Goal: Task Accomplishment & Management: Manage account settings

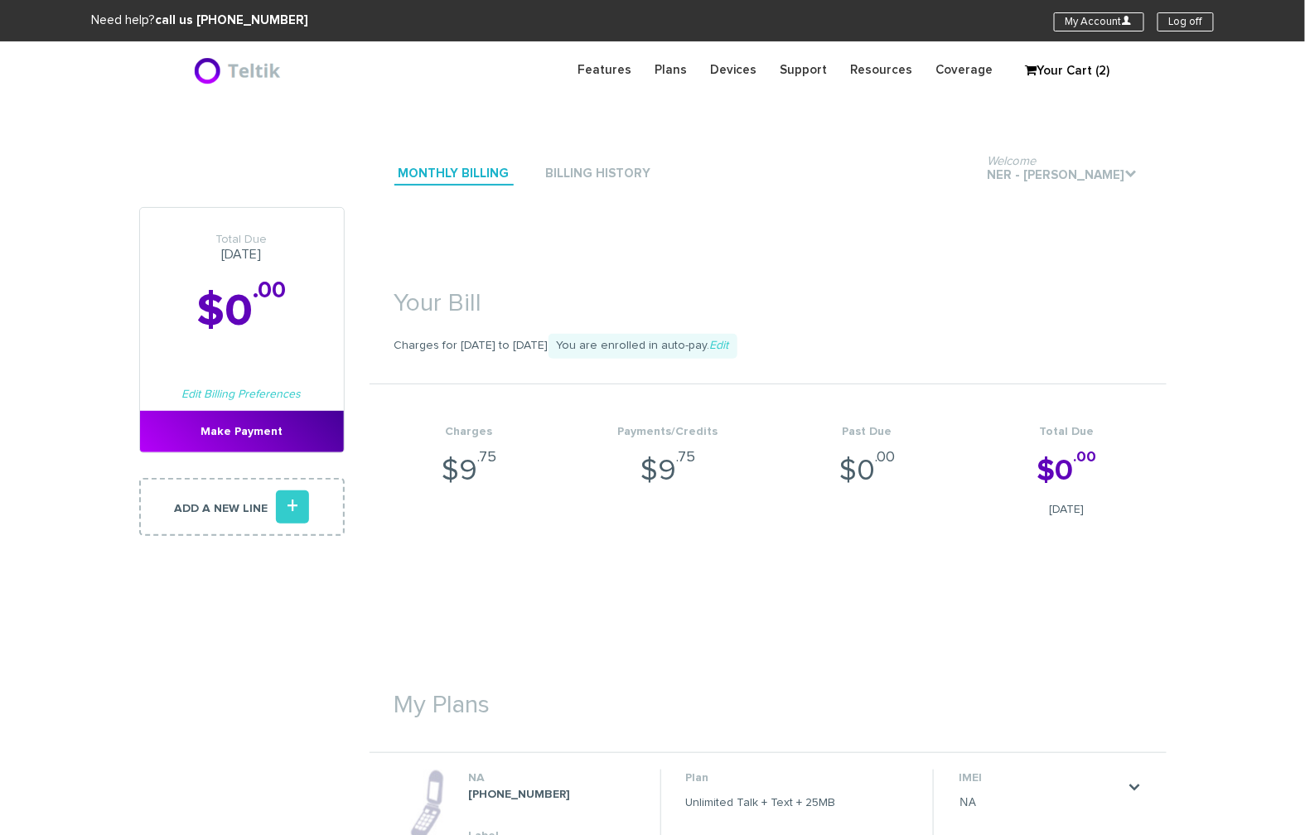
click at [1257, 546] on section "Monthly Billing Billing History Welcome Ner - [PERSON_NAME] . Total Due [DATE] …" at bounding box center [652, 708] width 1305 height 1218
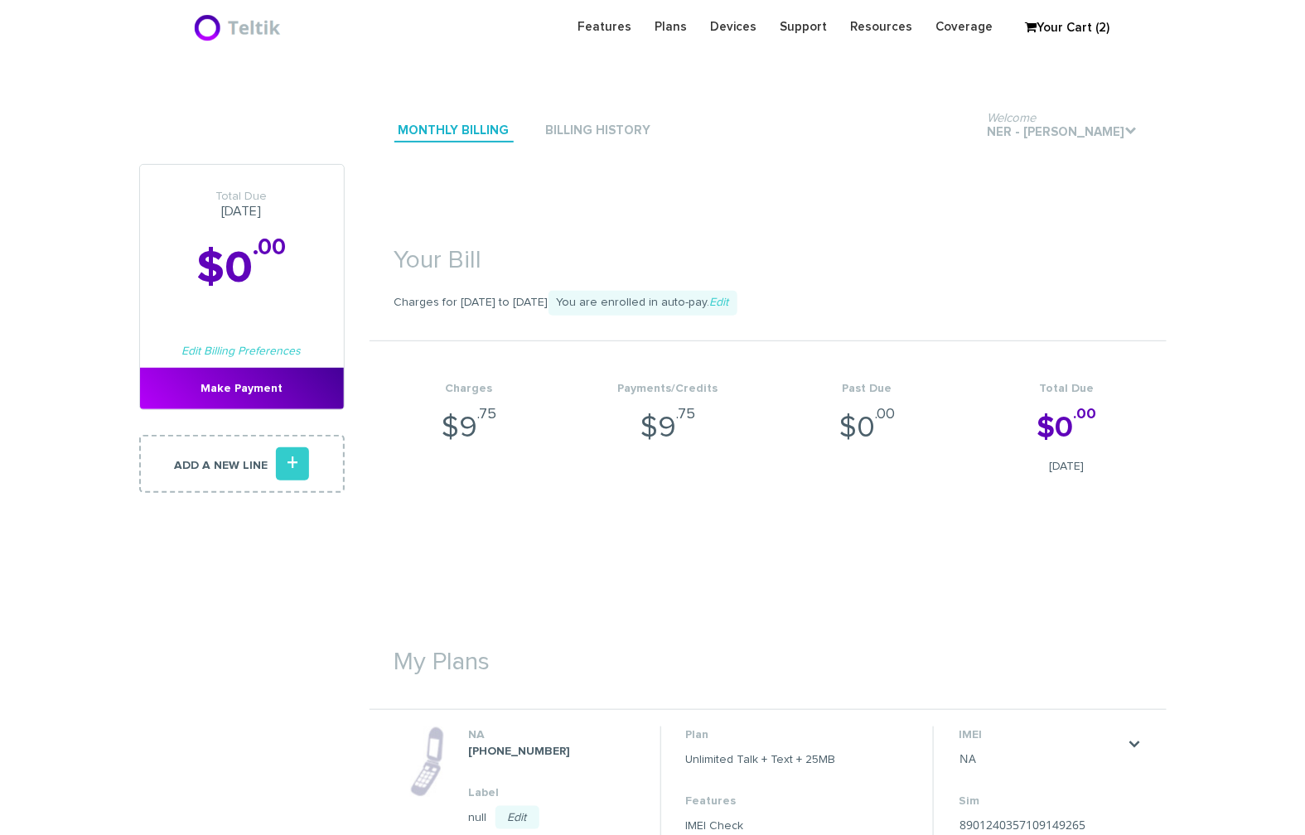
scroll to position [124, 0]
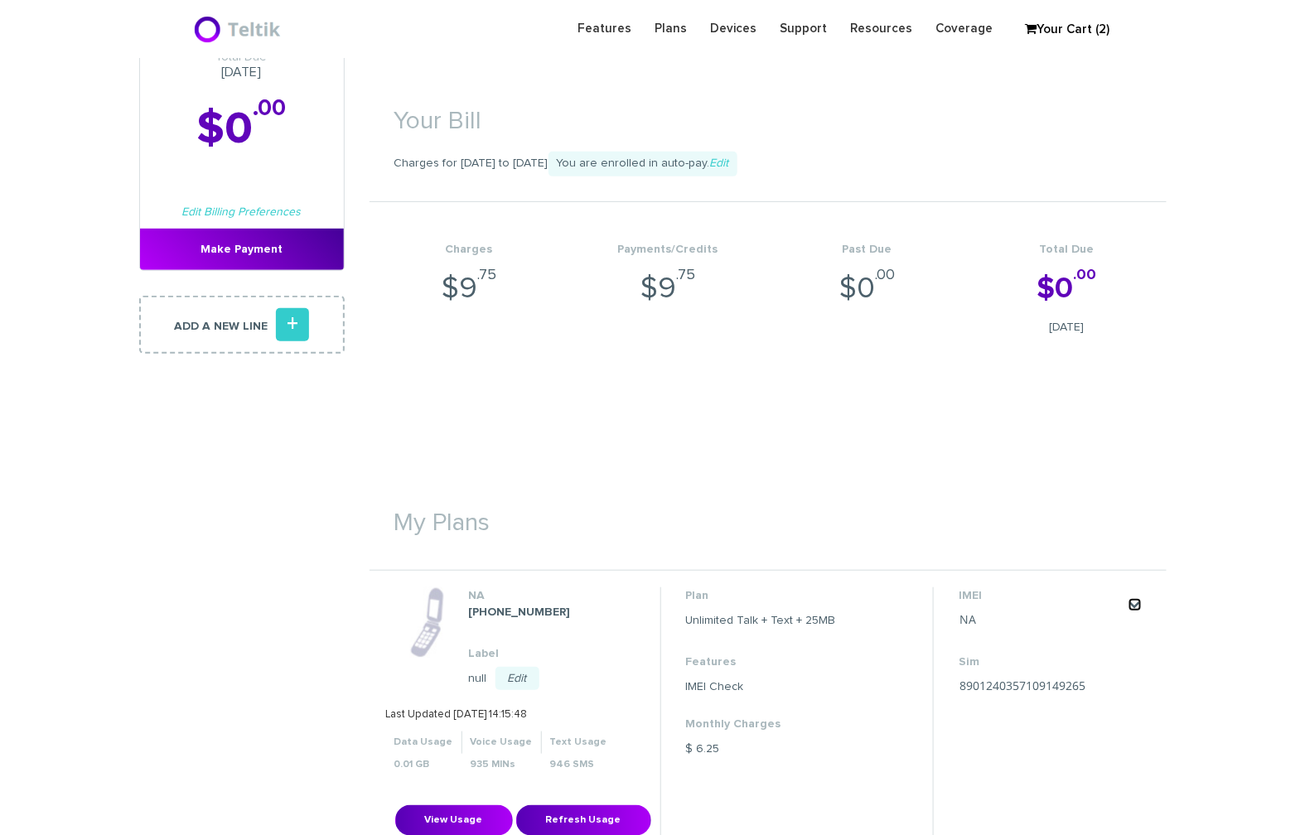
click at [1136, 603] on link "." at bounding box center [1135, 604] width 13 height 13
click at [1118, 651] on link "Change my plan" at bounding box center [1114, 654] width 74 height 10
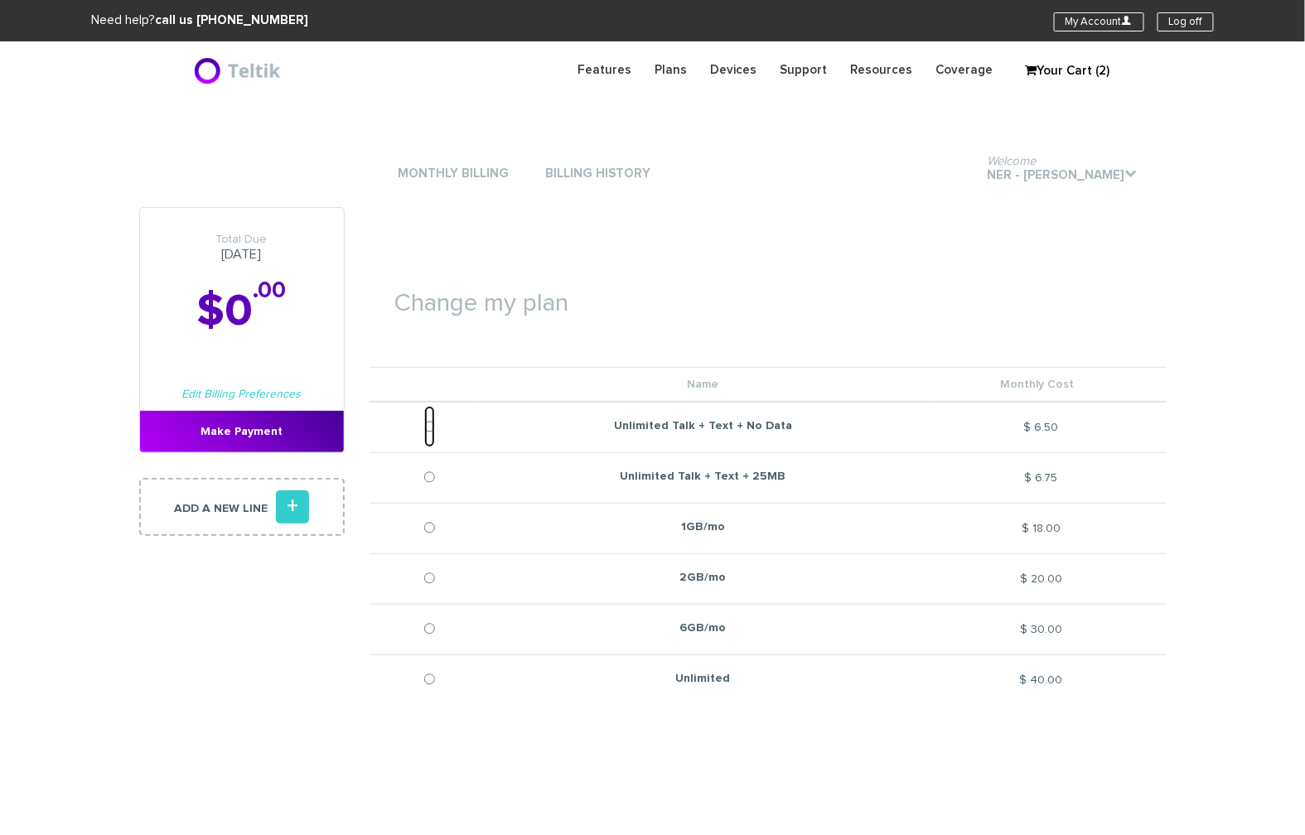
click at [435, 432] on input "Unlimited Talk + Text + No Data" at bounding box center [429, 426] width 11 height 41
radio input "true"
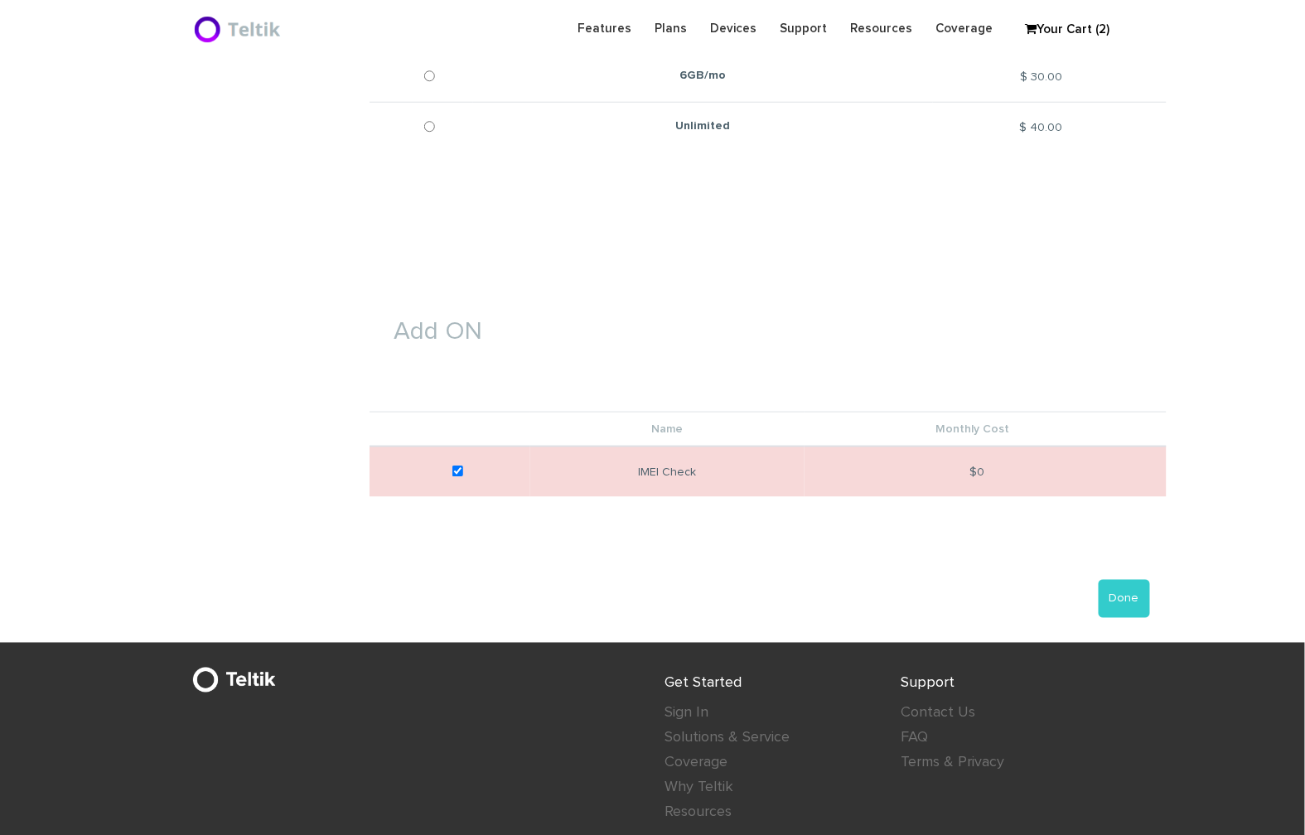
scroll to position [497, 0]
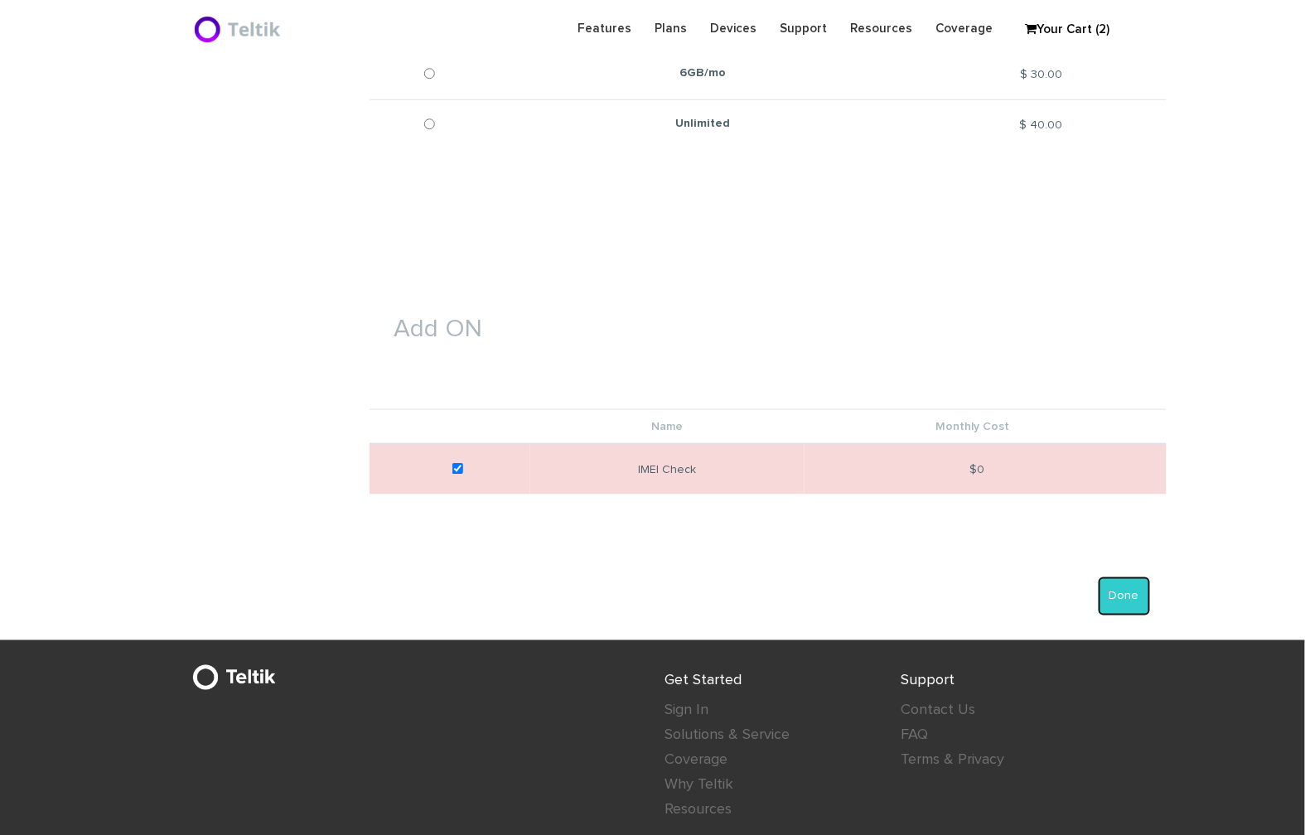
click at [1137, 609] on button "Done" at bounding box center [1124, 597] width 51 height 38
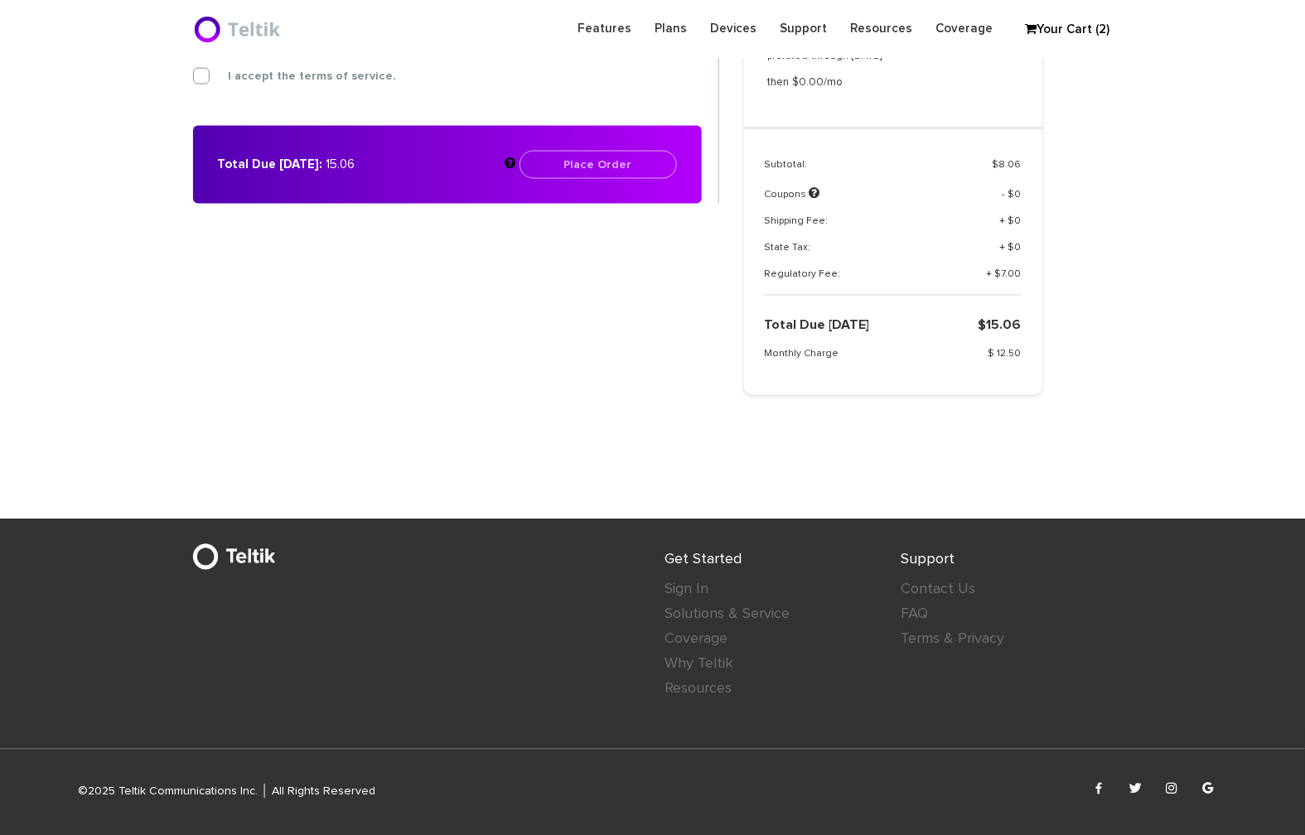
scroll to position [386, 0]
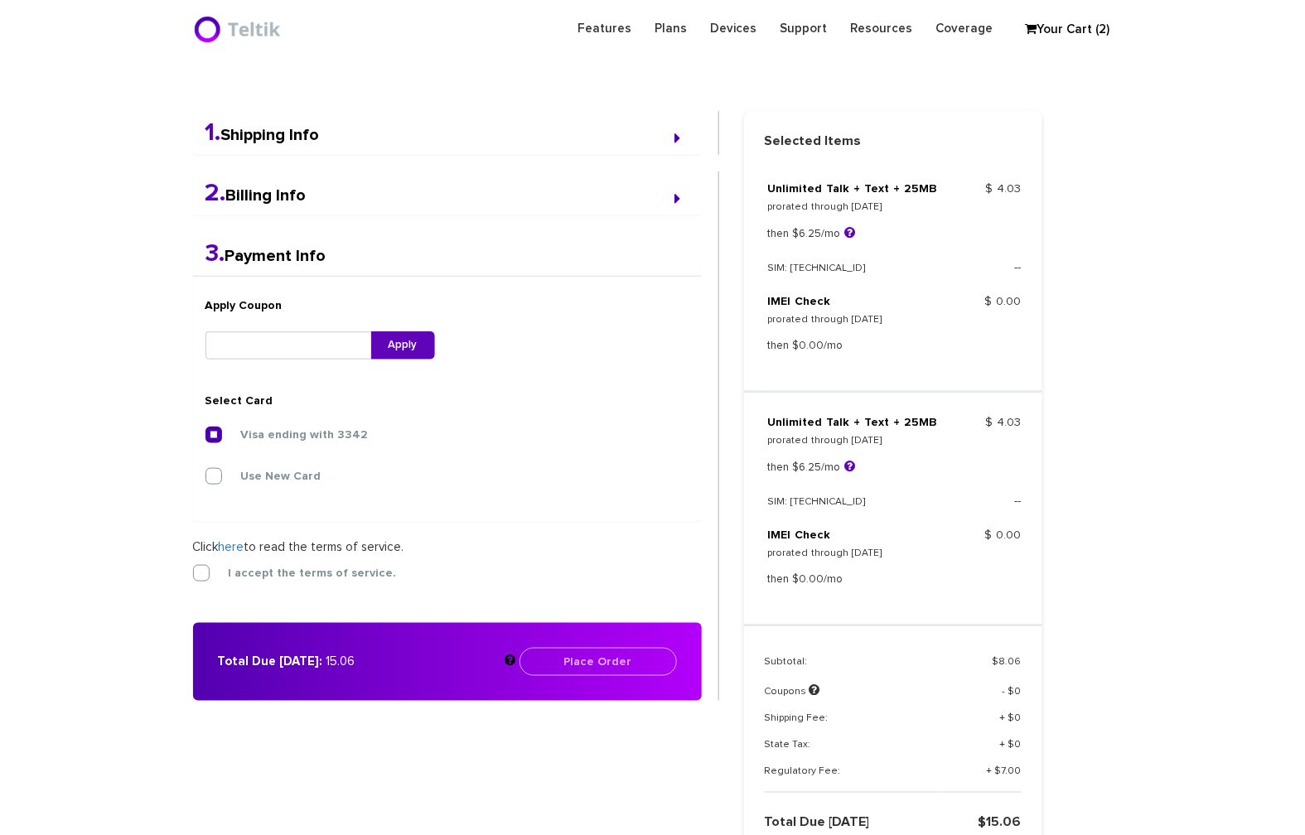
click at [1096, 28] on link "Your Cart (2)" at bounding box center [1059, 29] width 83 height 25
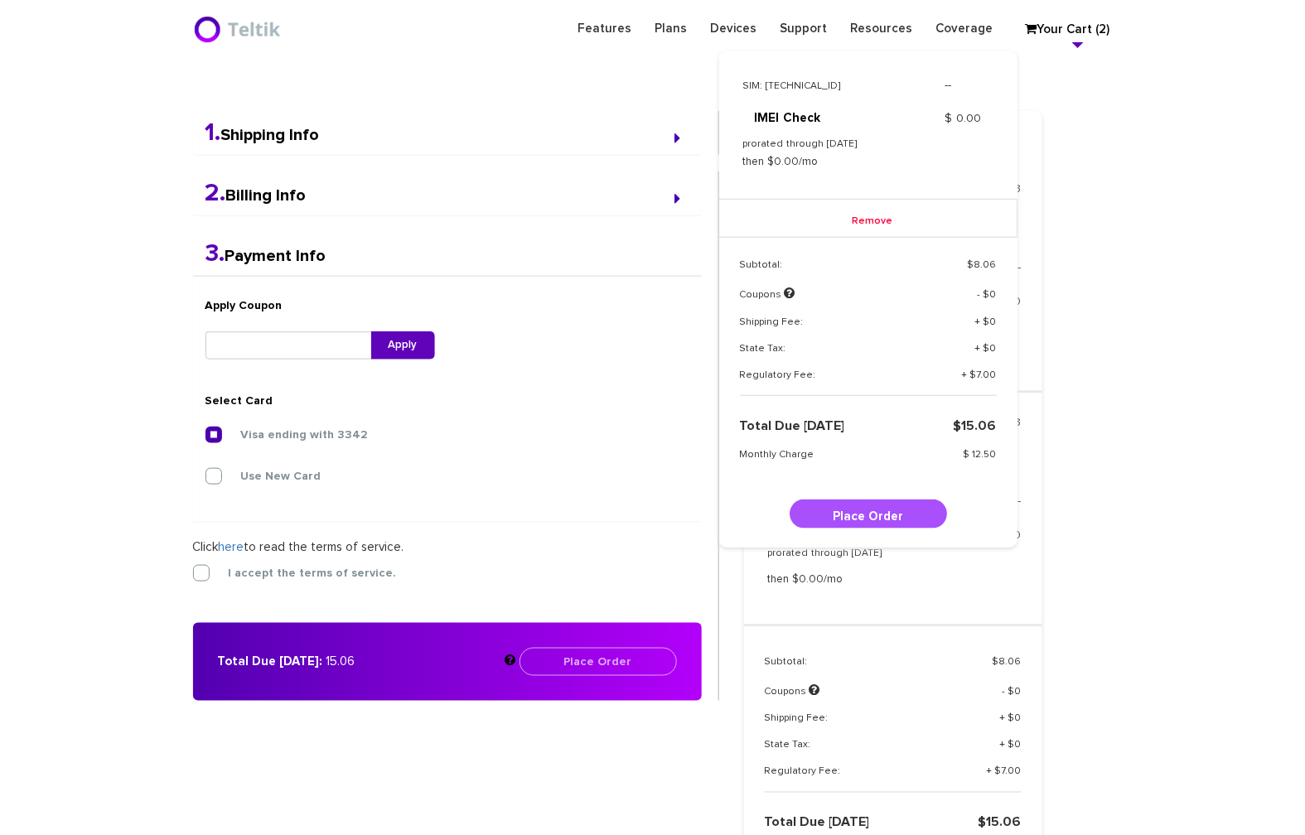
scroll to position [371, 0]
click at [928, 221] on div "Remove Edit" at bounding box center [868, 235] width 298 height 70
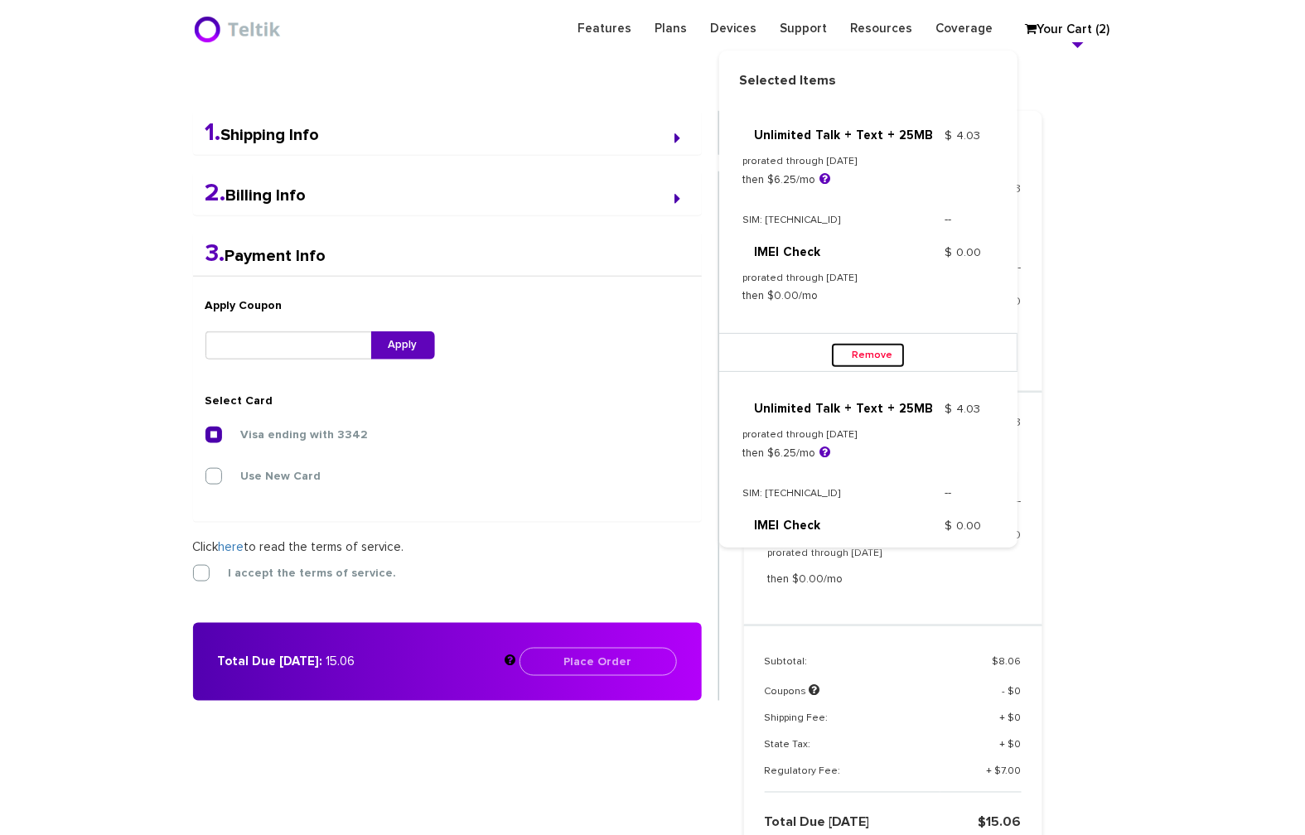
click at [859, 351] on link "Remove" at bounding box center [868, 355] width 74 height 25
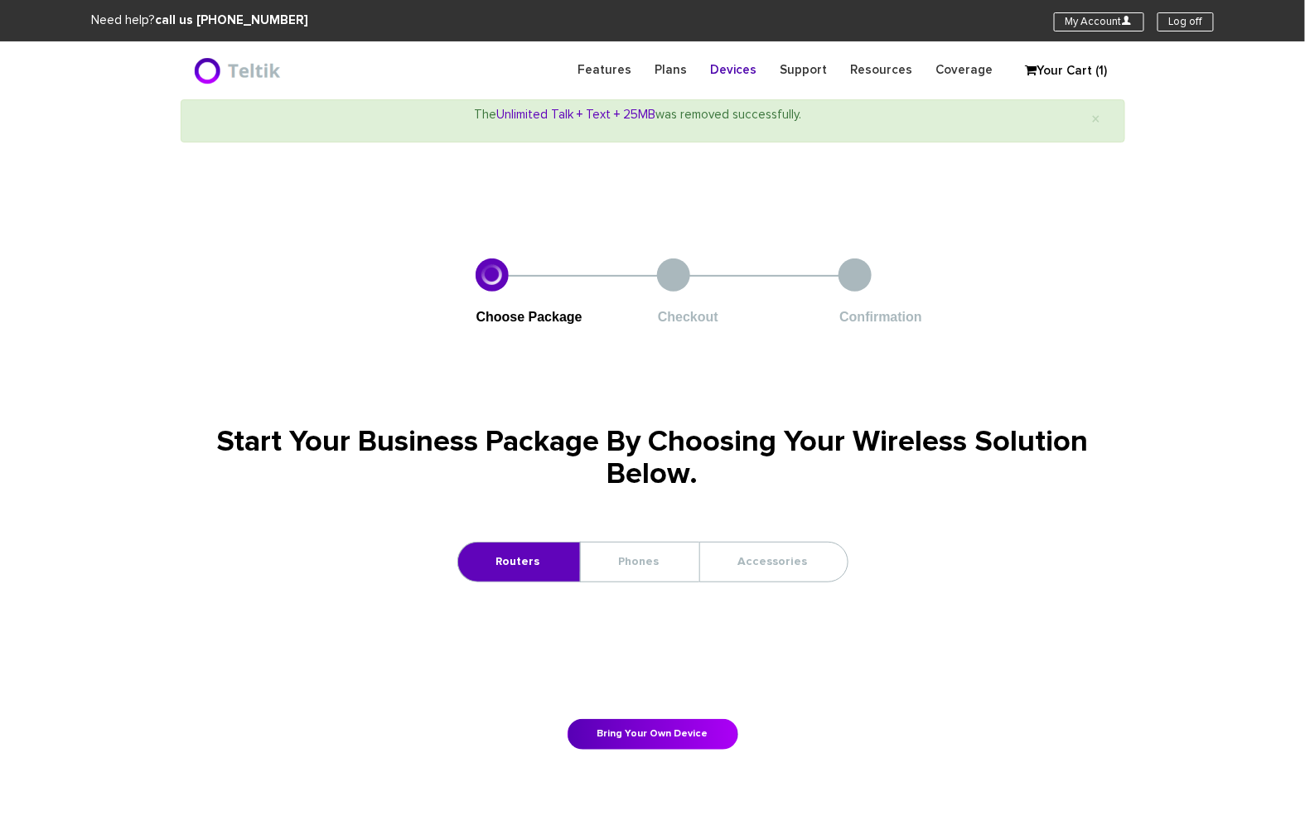
click at [1082, 74] on link "Your Cart (1)" at bounding box center [1059, 71] width 83 height 25
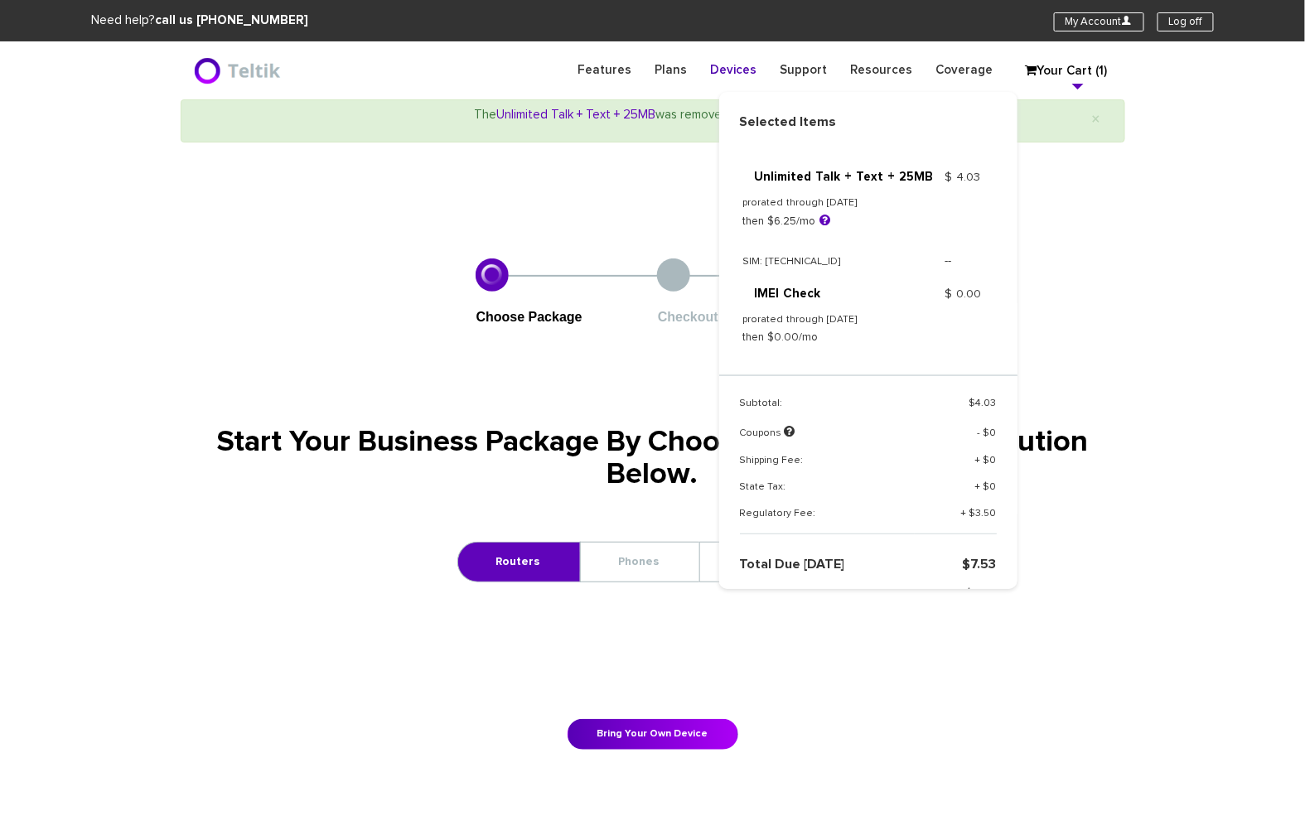
drag, startPoint x: 862, startPoint y: 390, endPoint x: 745, endPoint y: 84, distance: 327.4
click at [862, 388] on link "Remove" at bounding box center [868, 397] width 74 height 25
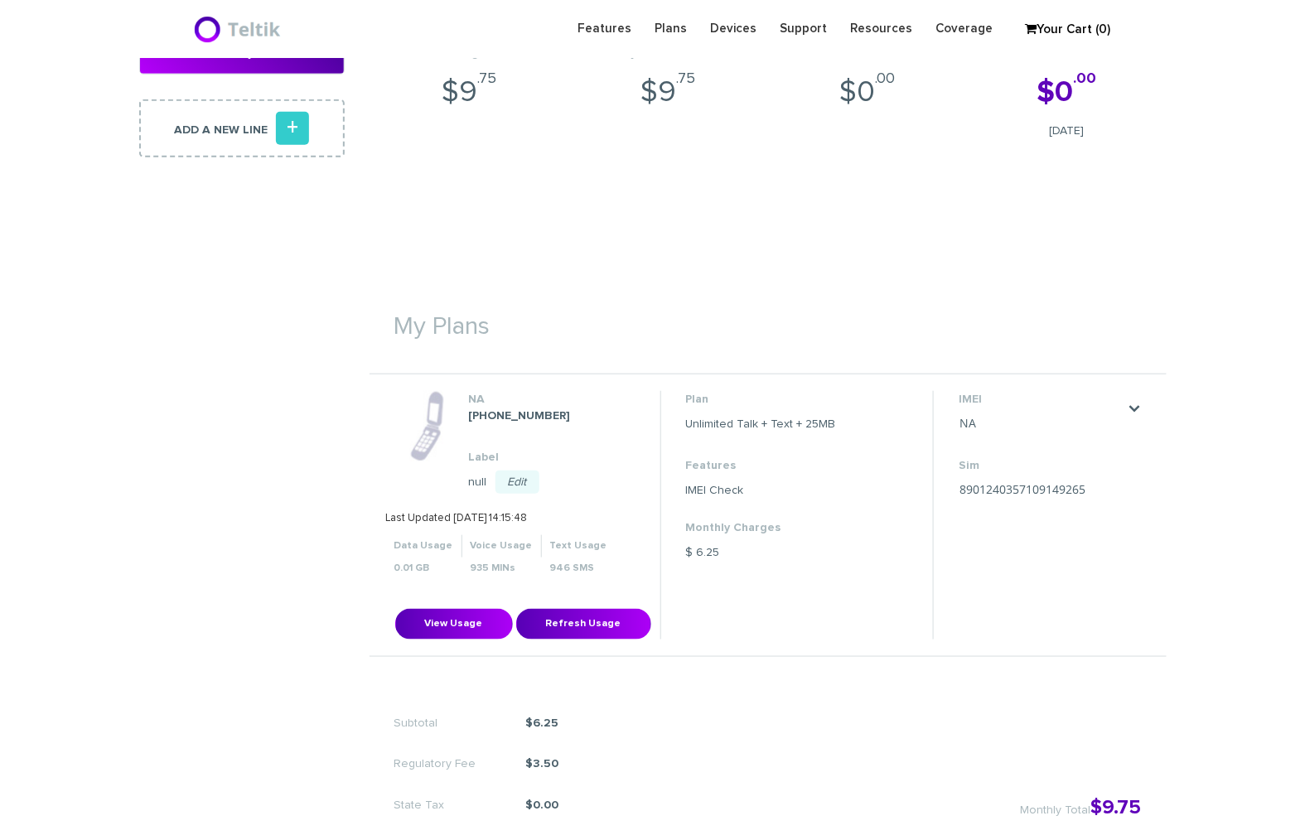
scroll to position [372, 0]
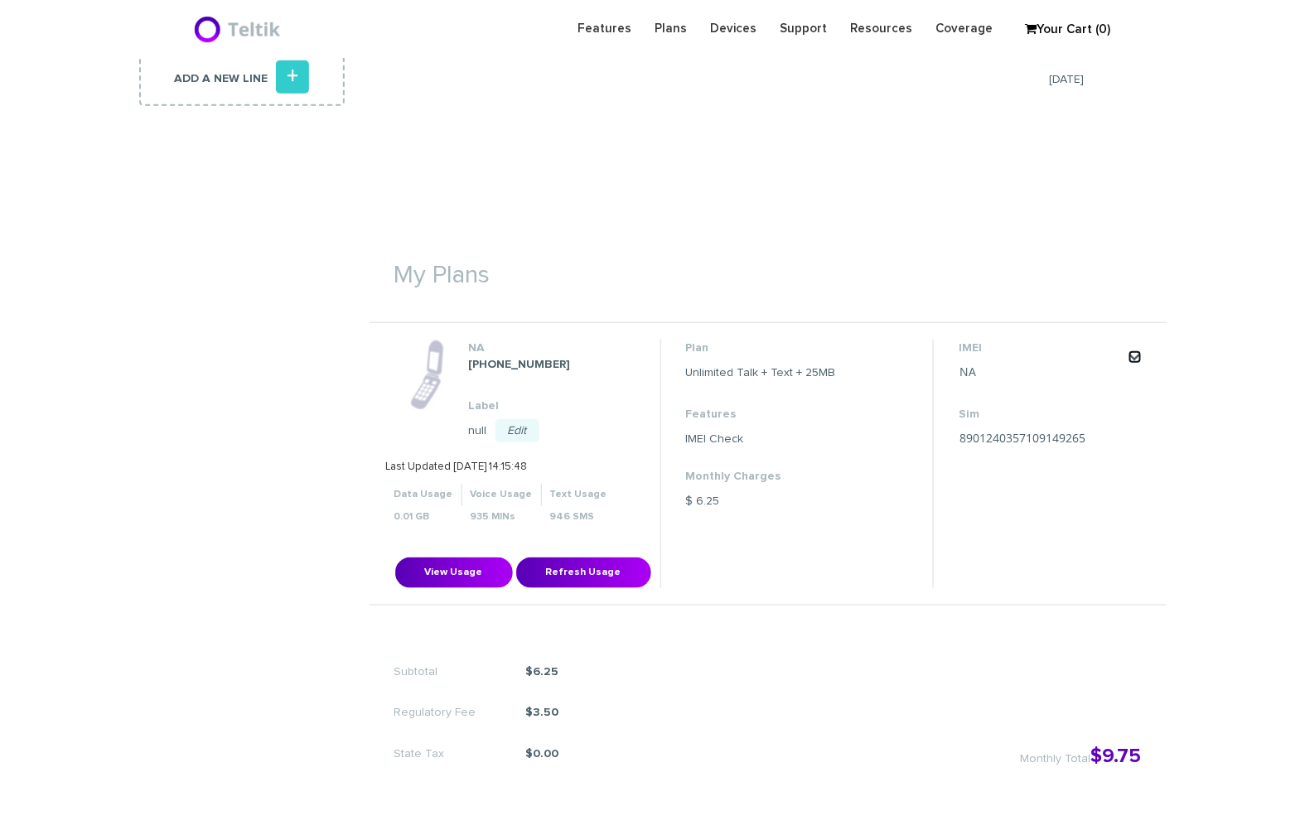
click at [1136, 357] on link "." at bounding box center [1135, 357] width 13 height 13
click at [1116, 405] on link "Change my plan" at bounding box center [1114, 406] width 74 height 10
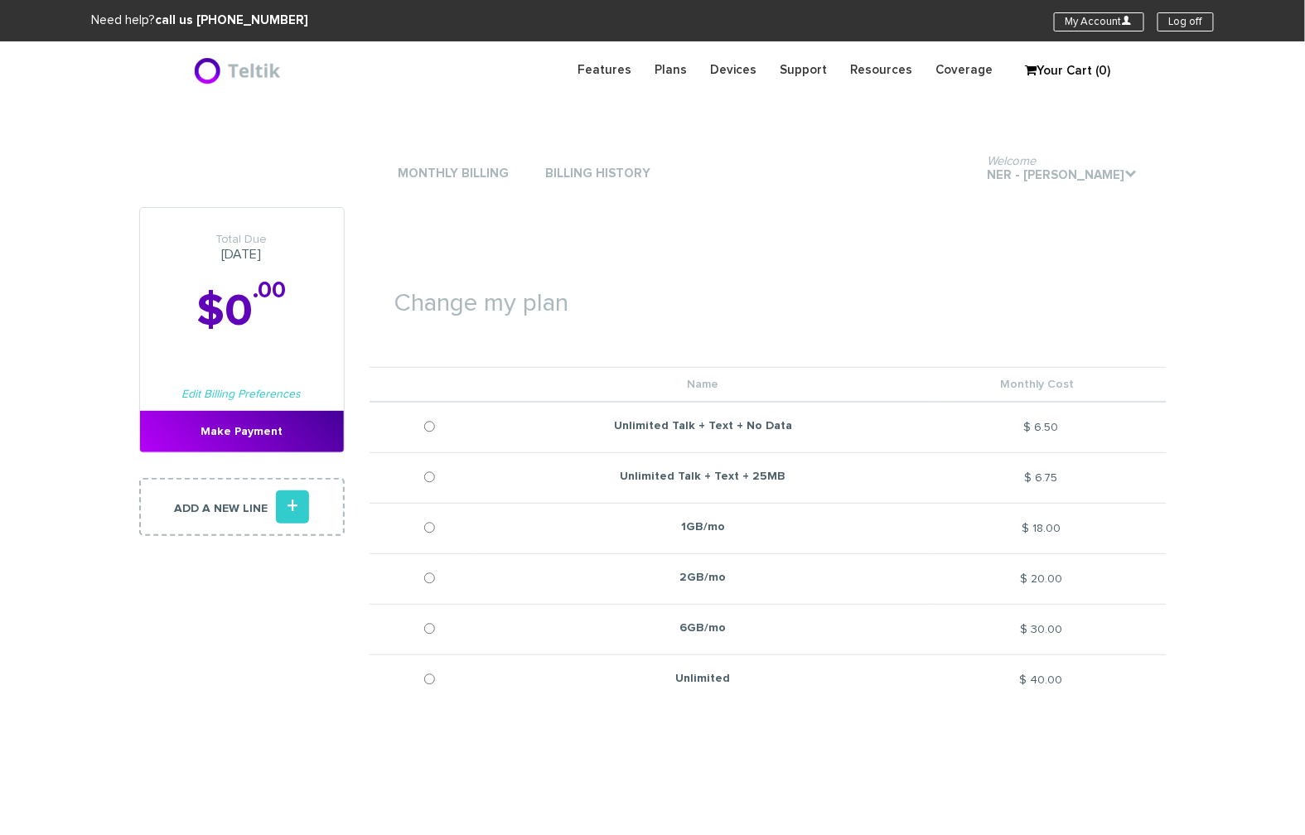
click at [495, 418] on td "Unlimited Talk + Text + No Data" at bounding box center [703, 427] width 460 height 51
click at [421, 434] on td at bounding box center [422, 427] width 104 height 51
click at [430, 429] on input "Unlimited Talk + Text + No Data" at bounding box center [429, 426] width 11 height 41
radio input "true"
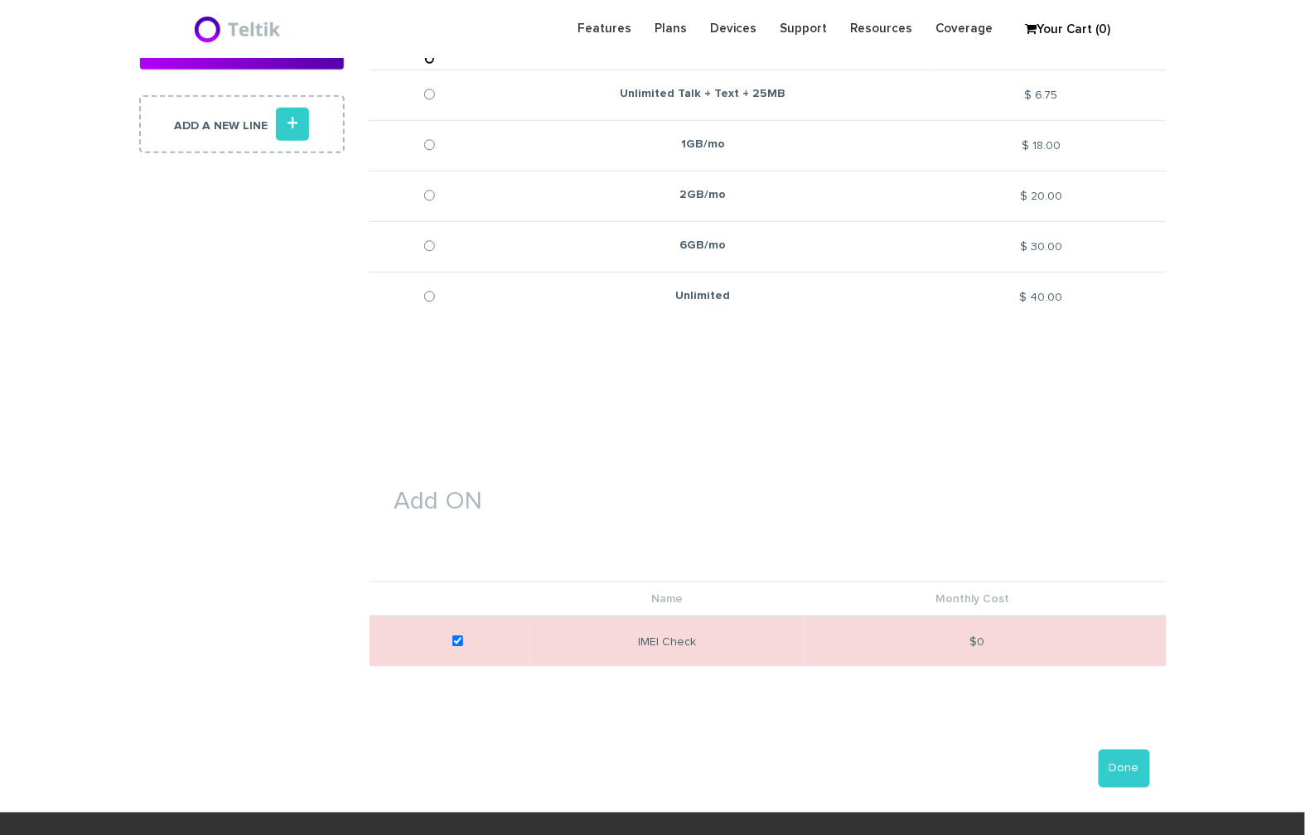
scroll to position [372, 0]
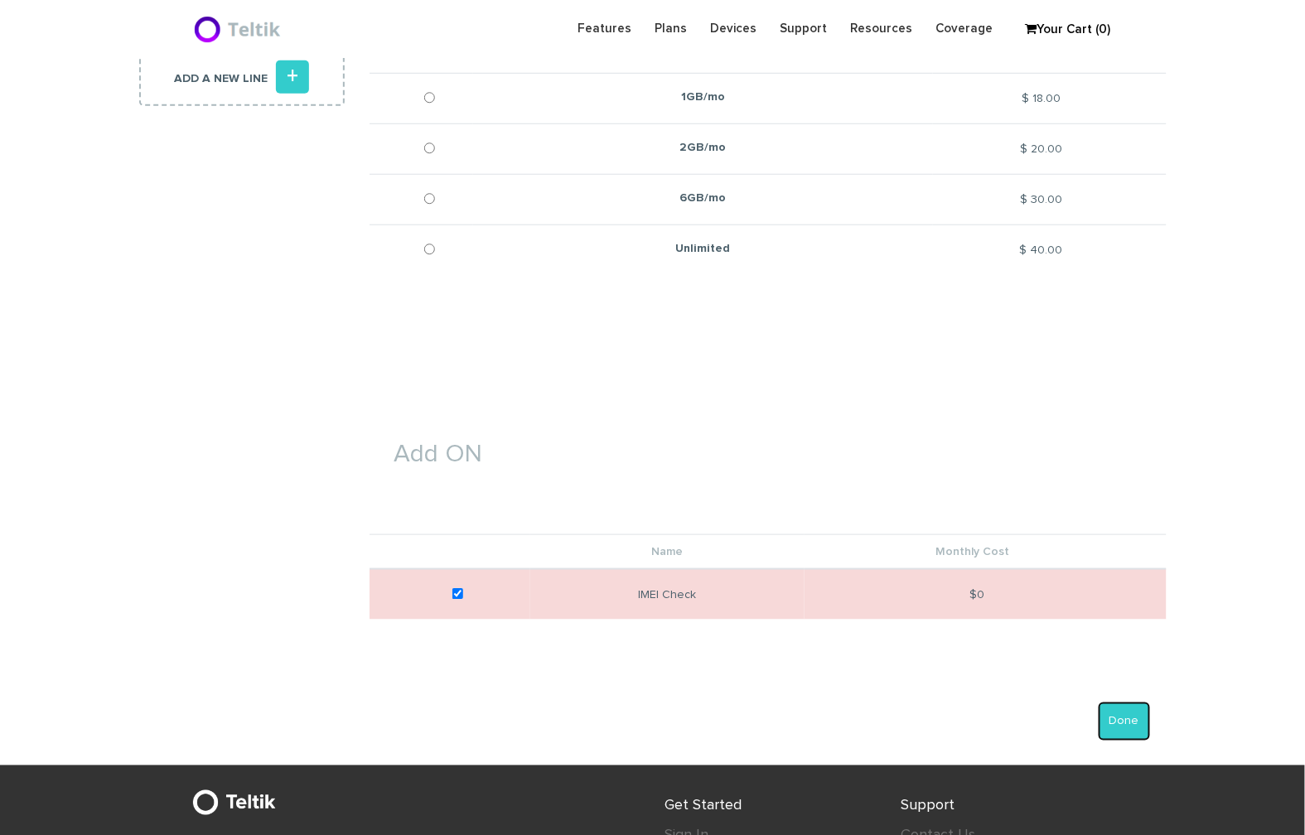
click at [1121, 736] on button "Done" at bounding box center [1124, 722] width 51 height 38
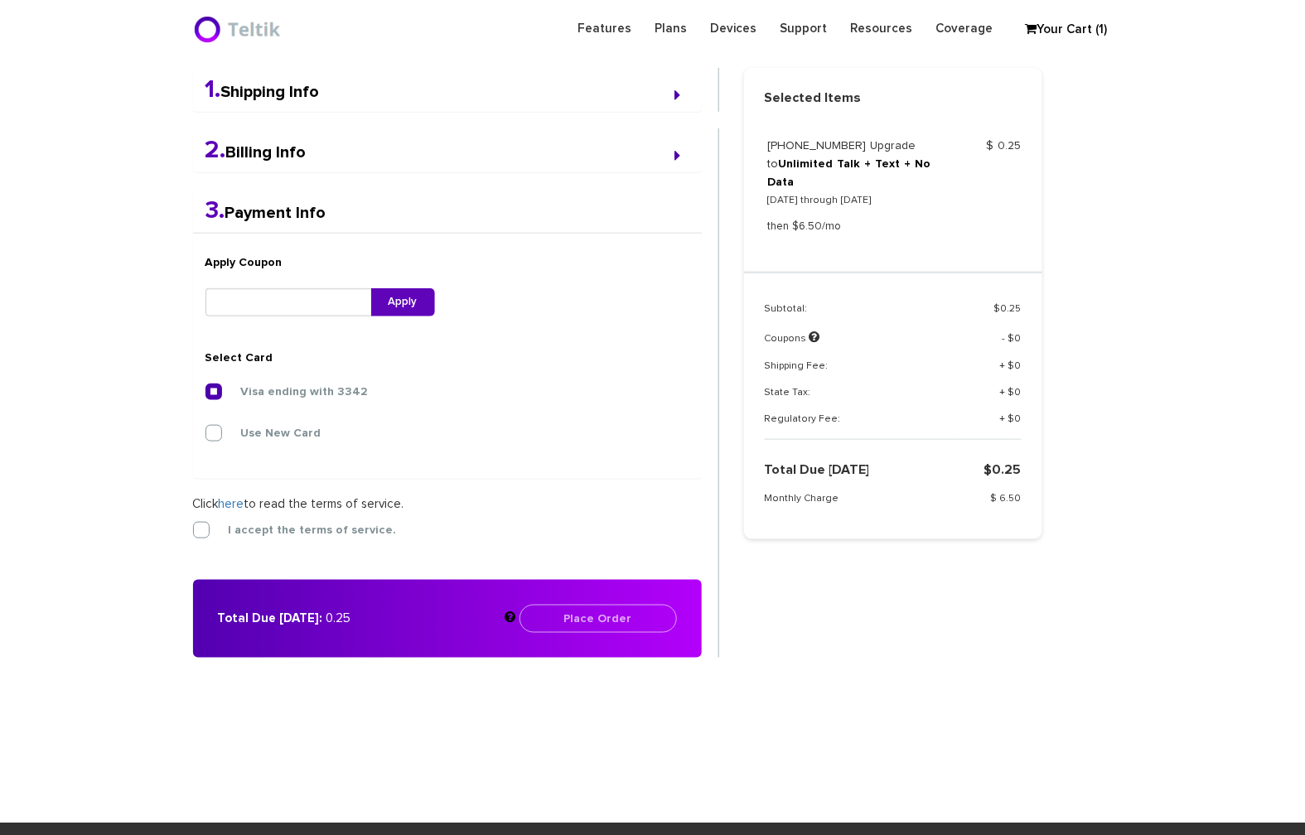
scroll to position [430, 0]
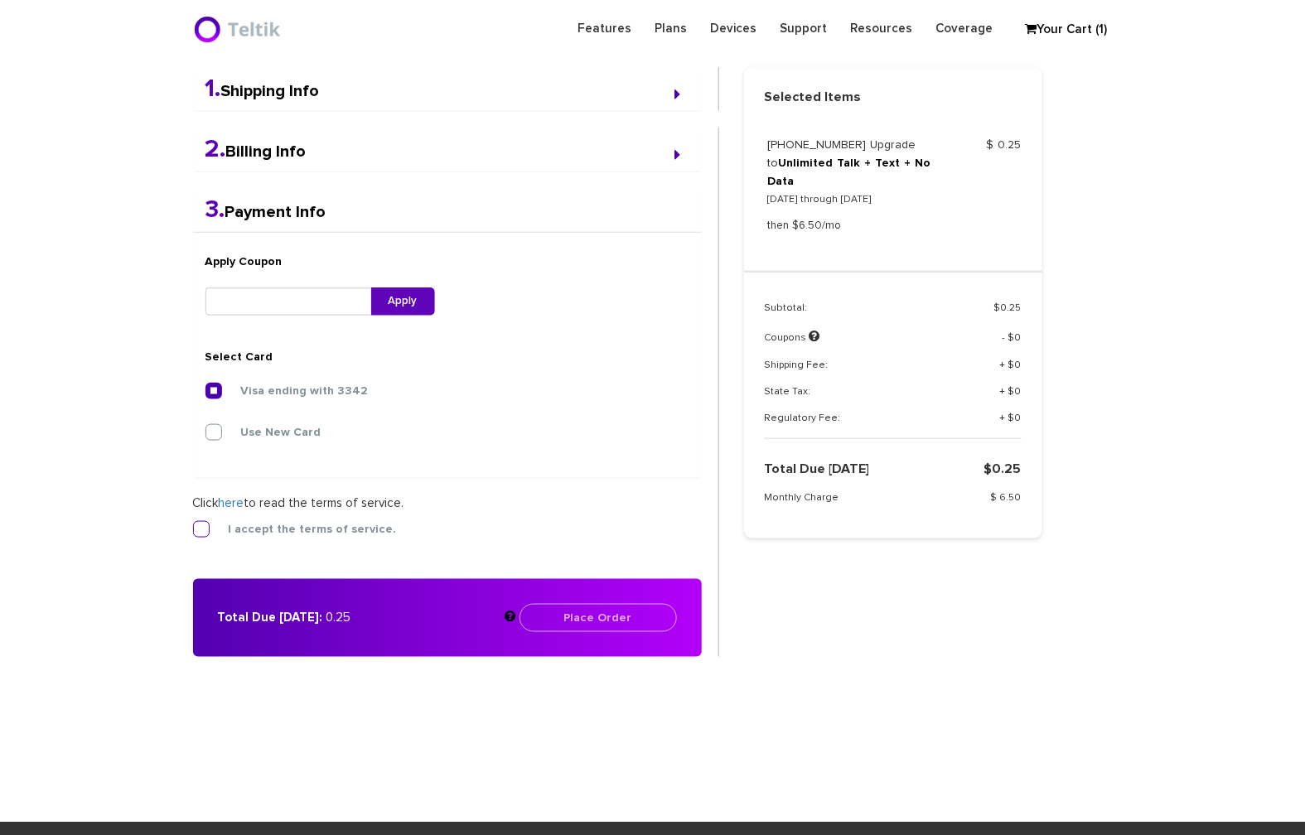
click at [203, 530] on label "I accept the terms of service." at bounding box center [299, 529] width 193 height 15
click at [193, 525] on input "I accept the terms of service." at bounding box center [193, 525] width 0 height 0
click at [1085, 32] on link "Your Cart (1)" at bounding box center [1059, 29] width 83 height 25
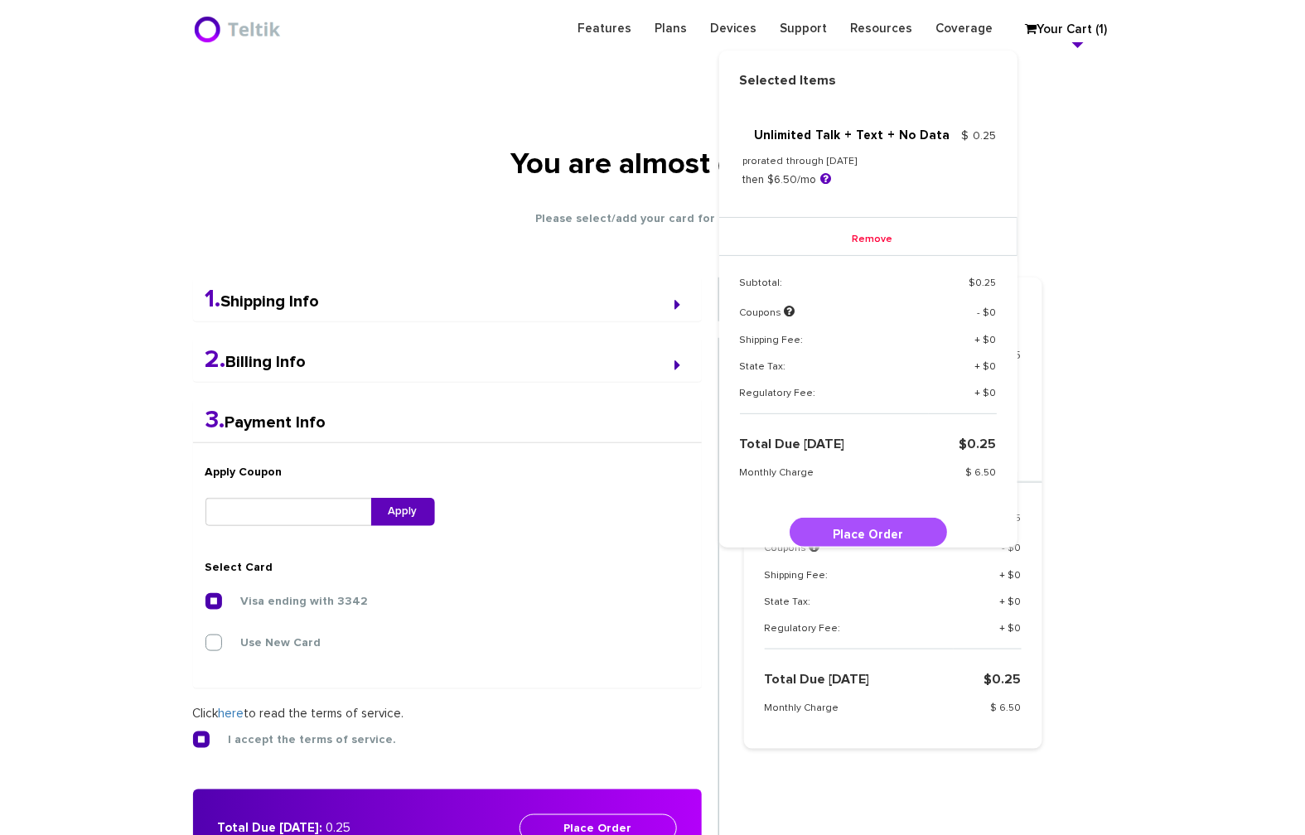
scroll to position [249, 0]
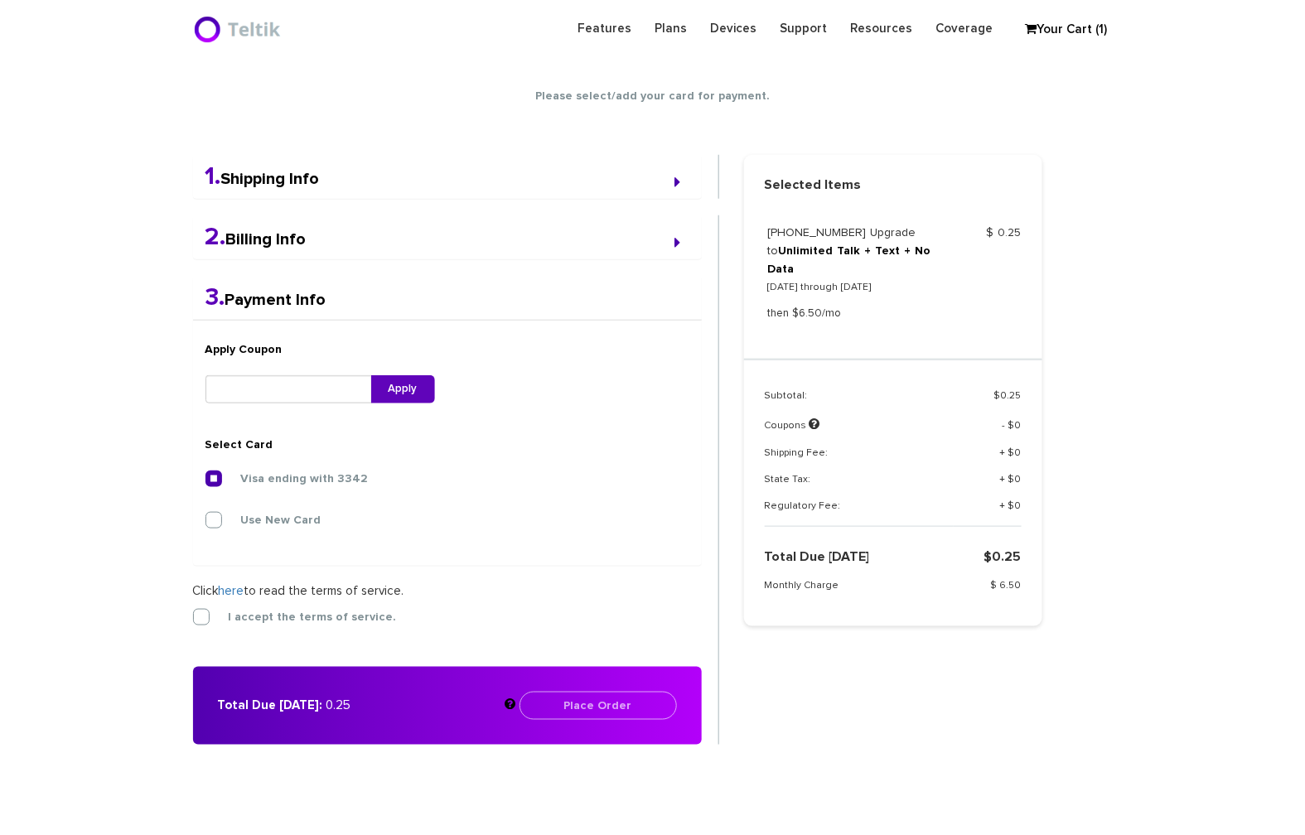
scroll to position [306, 0]
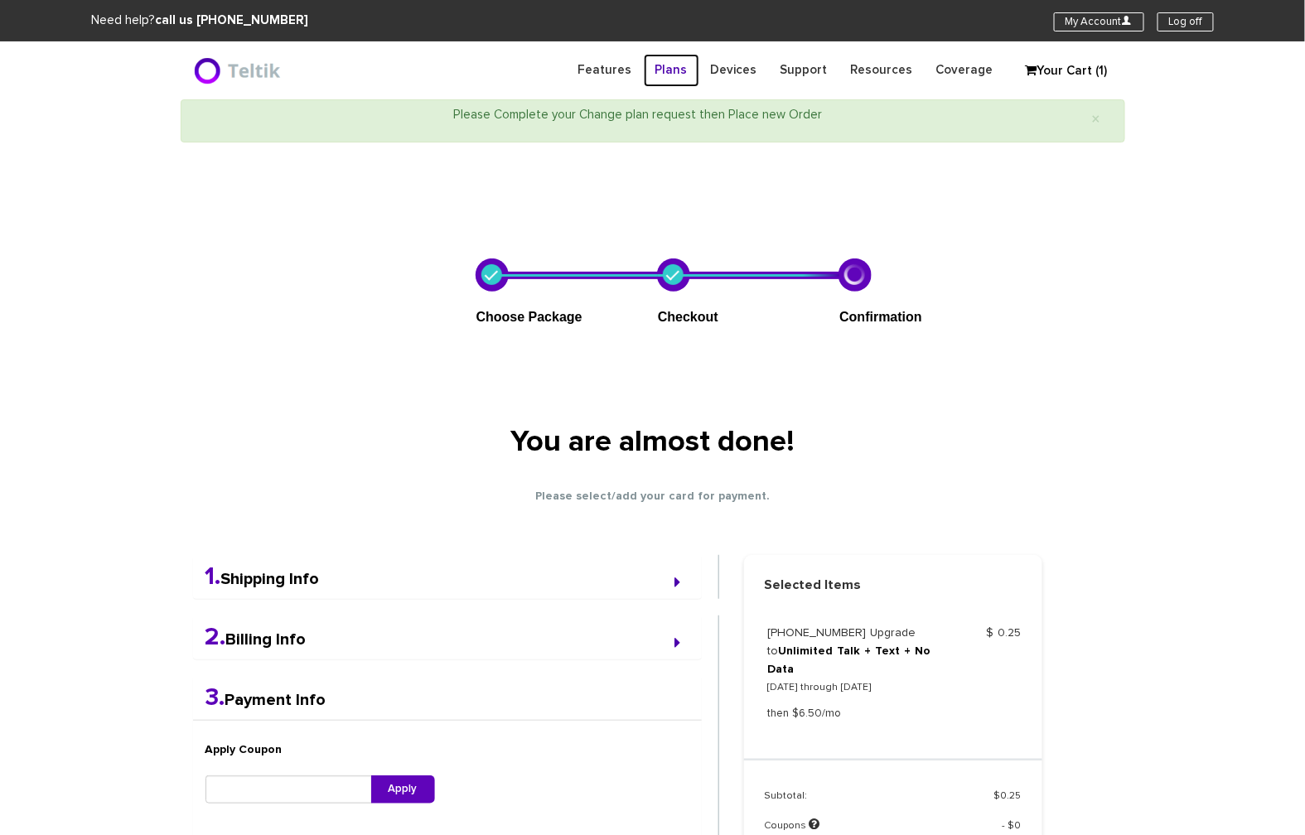
click at [693, 69] on link "Plans" at bounding box center [672, 70] width 56 height 32
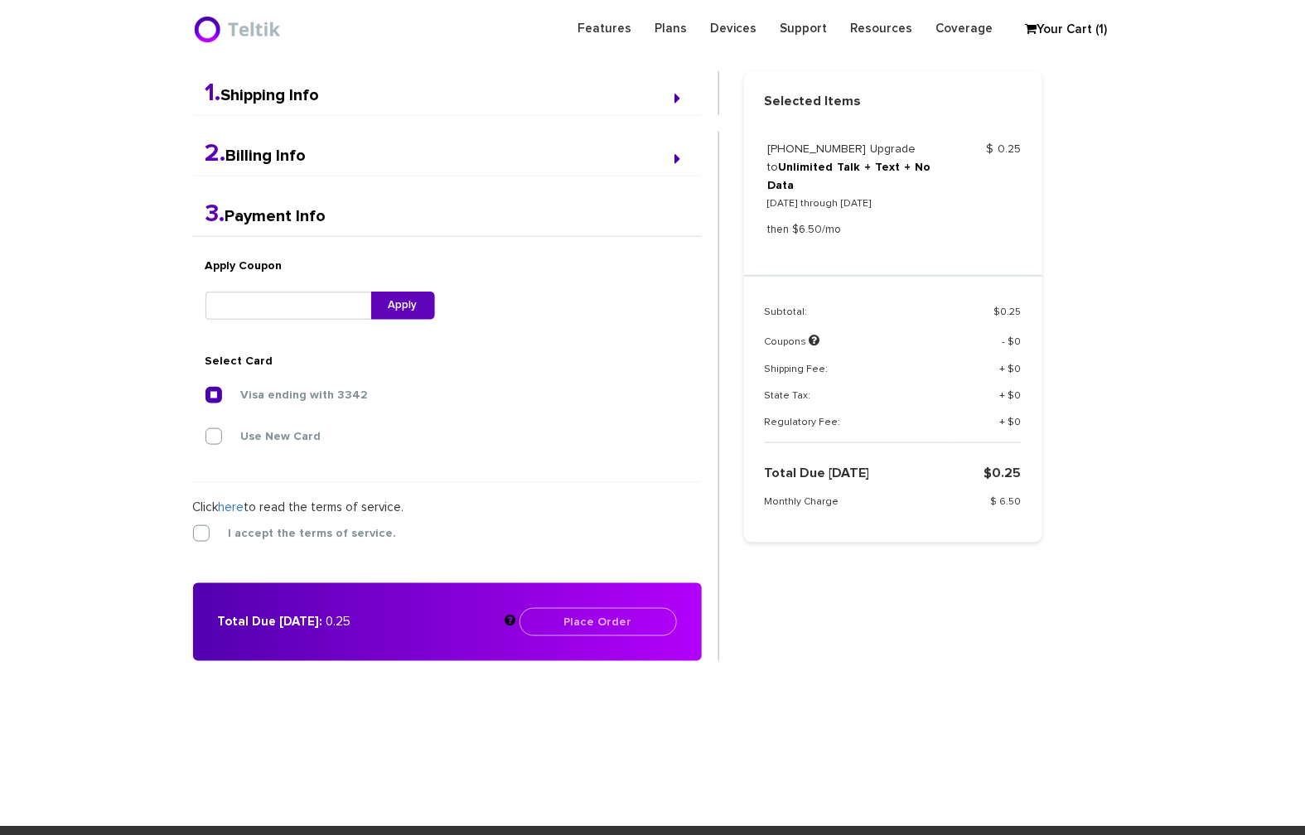
scroll to position [430, 0]
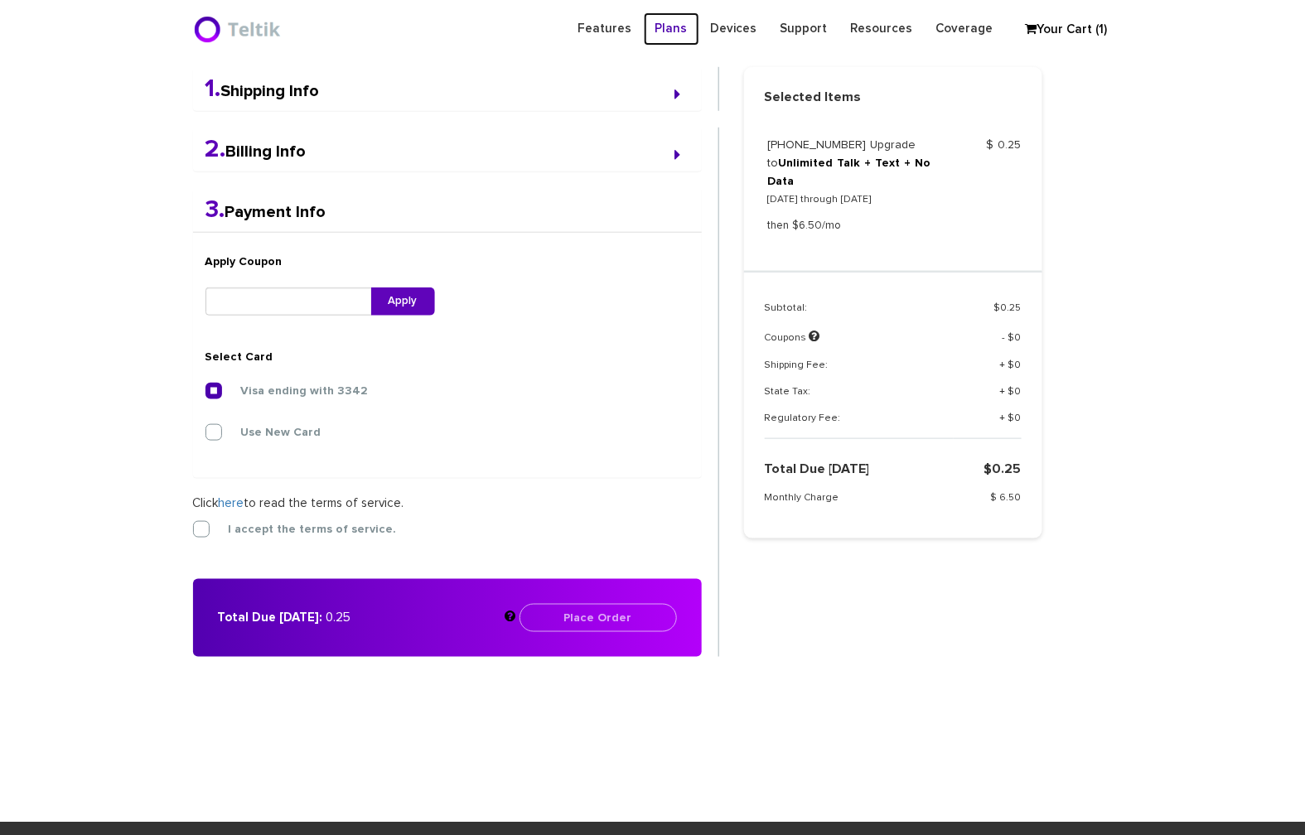
click at [681, 19] on link "Plans" at bounding box center [672, 28] width 56 height 32
click at [1087, 37] on link "Your Cart (1)" at bounding box center [1059, 29] width 83 height 25
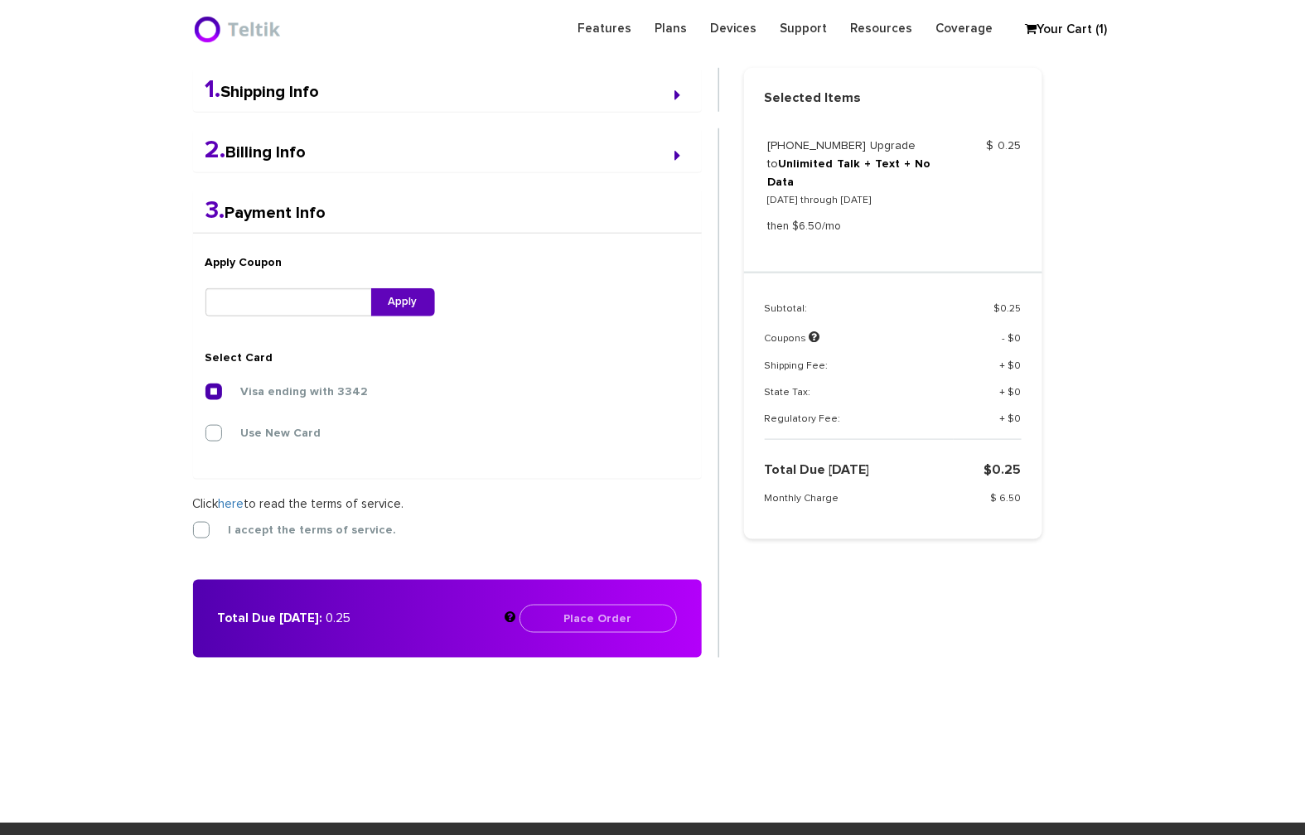
scroll to position [430, 0]
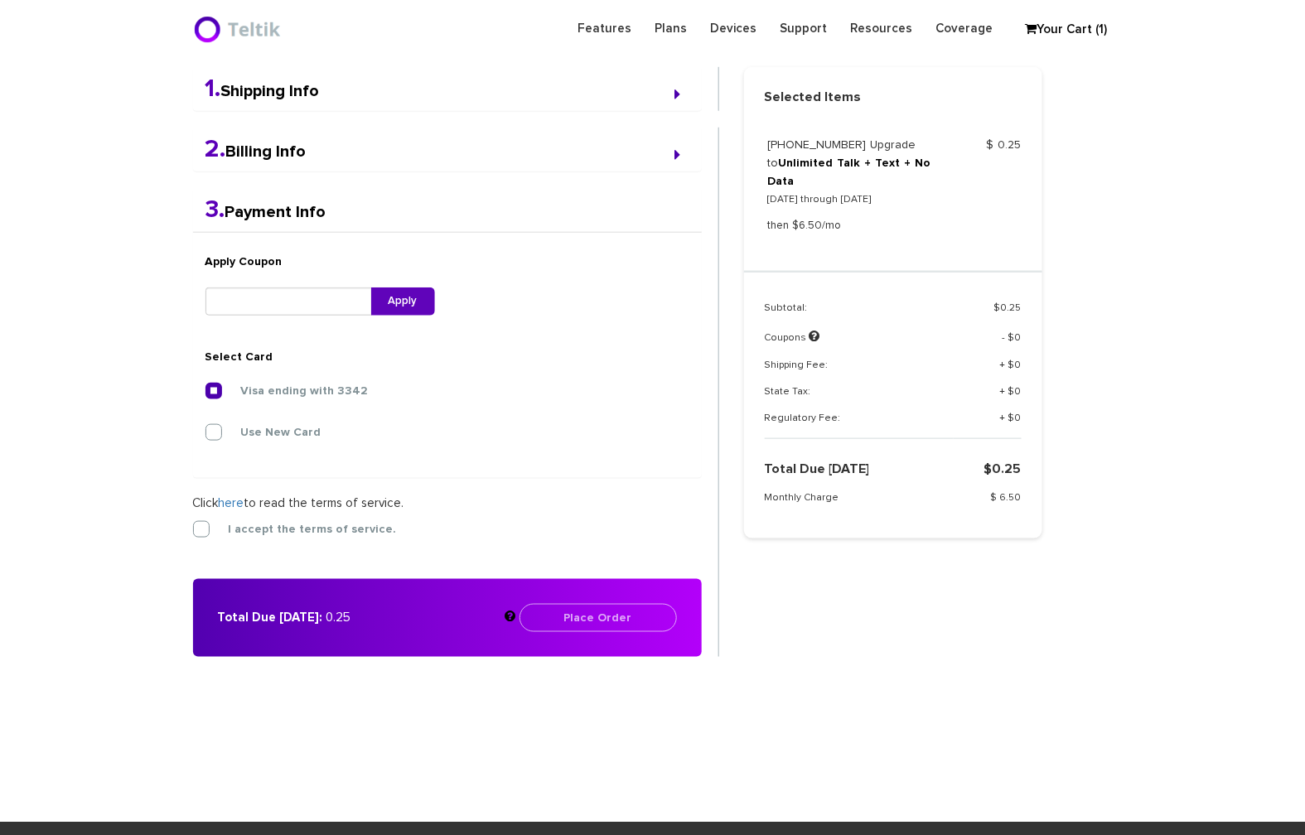
click at [1095, 30] on link "Your Cart (1)" at bounding box center [1059, 29] width 83 height 25
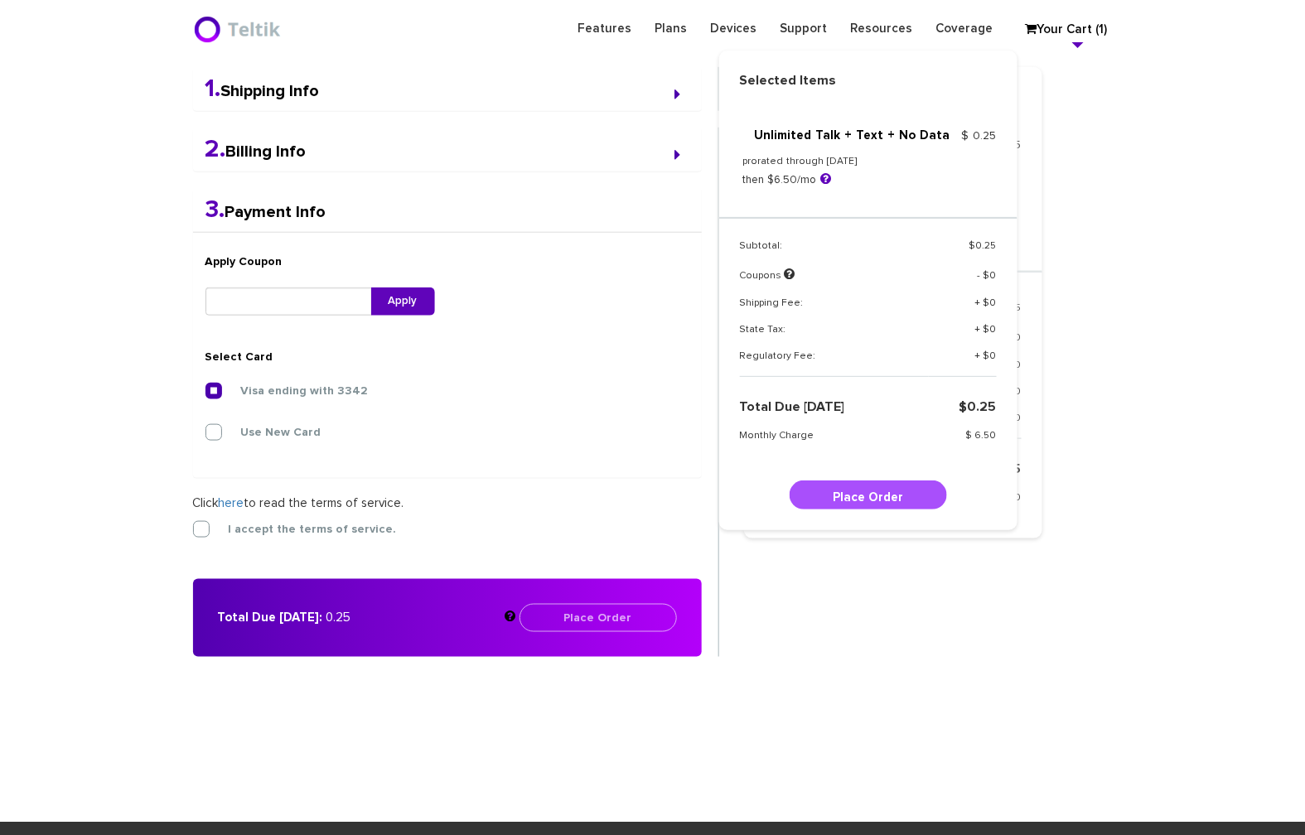
click at [1080, 45] on header "Features Plans Devices Support Resources Coverage My Account U Log off Your Car…" at bounding box center [652, 29] width 1305 height 58
click at [1080, 45] on div "Features Plans Devices Support Resources Coverage My Account U Log off Your Car…" at bounding box center [653, 28] width 945 height 33
click at [1087, 36] on link "Your Cart (1)" at bounding box center [1059, 29] width 83 height 25
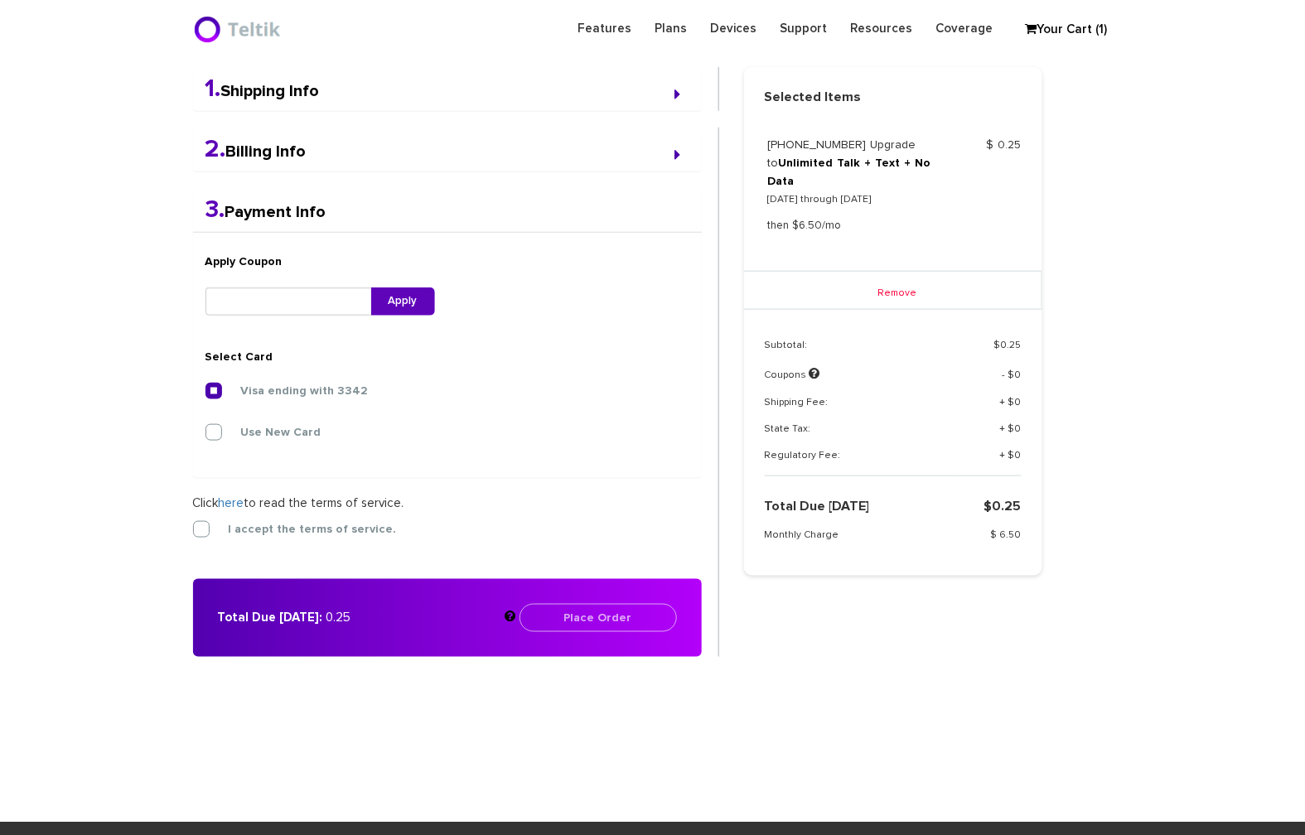
click at [866, 272] on div "Remove" at bounding box center [893, 292] width 298 height 41
click at [903, 272] on div "Remove" at bounding box center [893, 292] width 298 height 41
click at [902, 288] on link "Remove" at bounding box center [893, 293] width 49 height 10
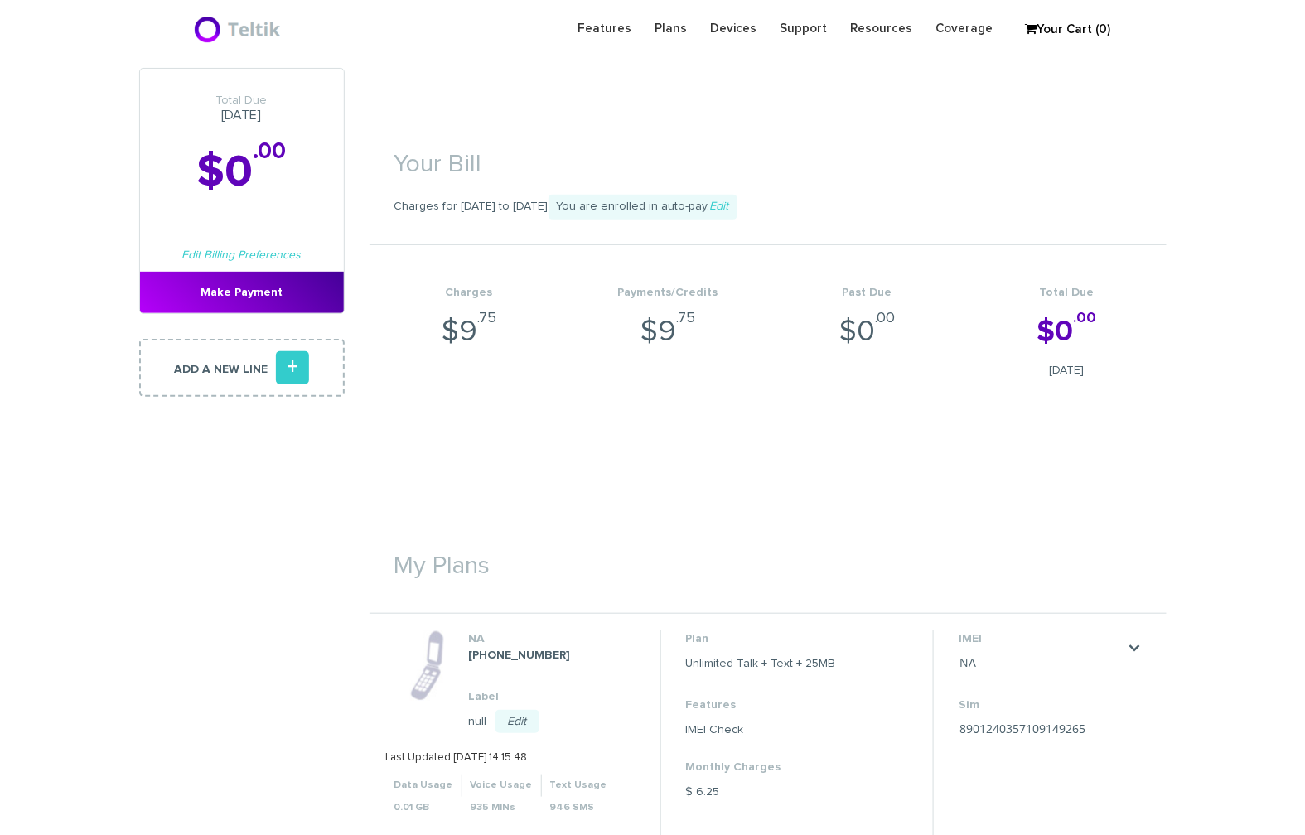
scroll to position [124, 0]
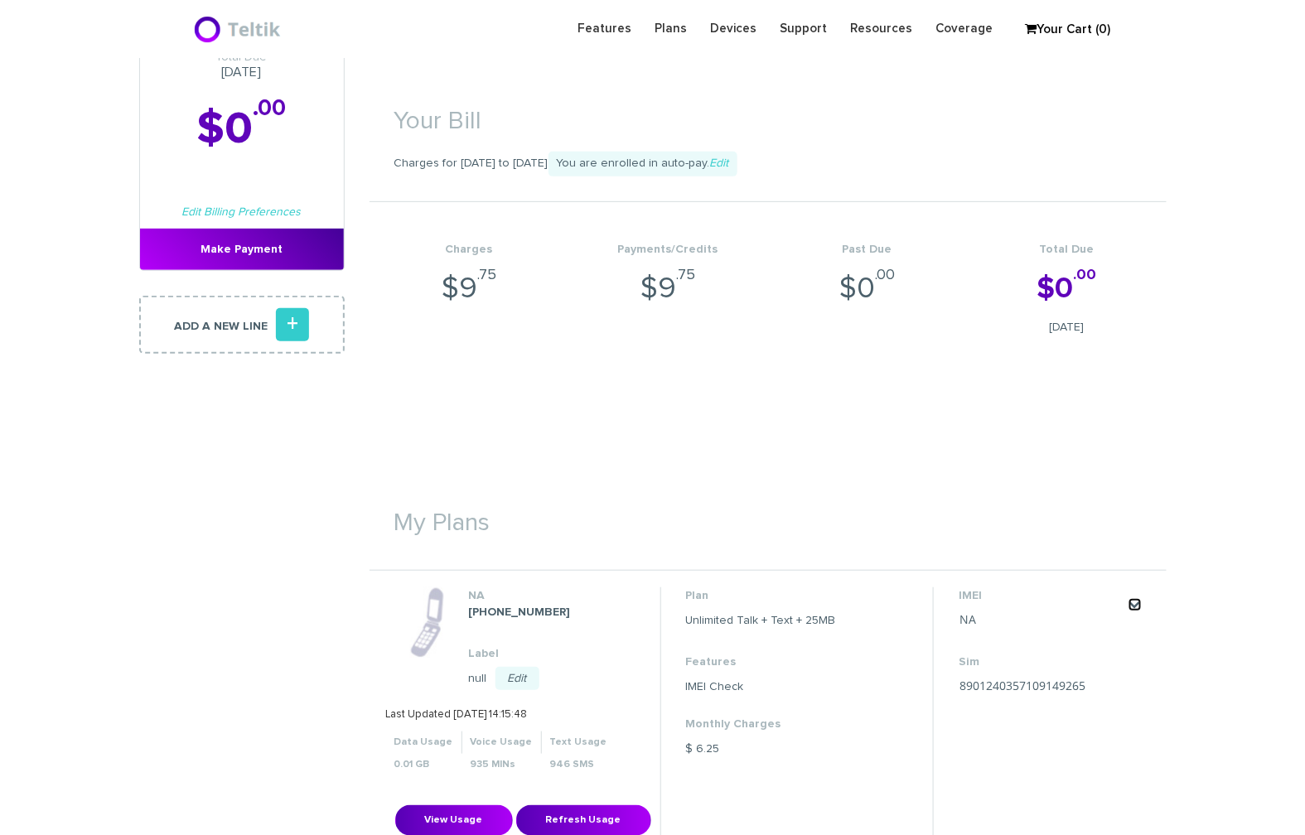
click at [1137, 603] on link "." at bounding box center [1135, 604] width 13 height 13
click at [1107, 653] on link "Change my plan" at bounding box center [1114, 654] width 74 height 10
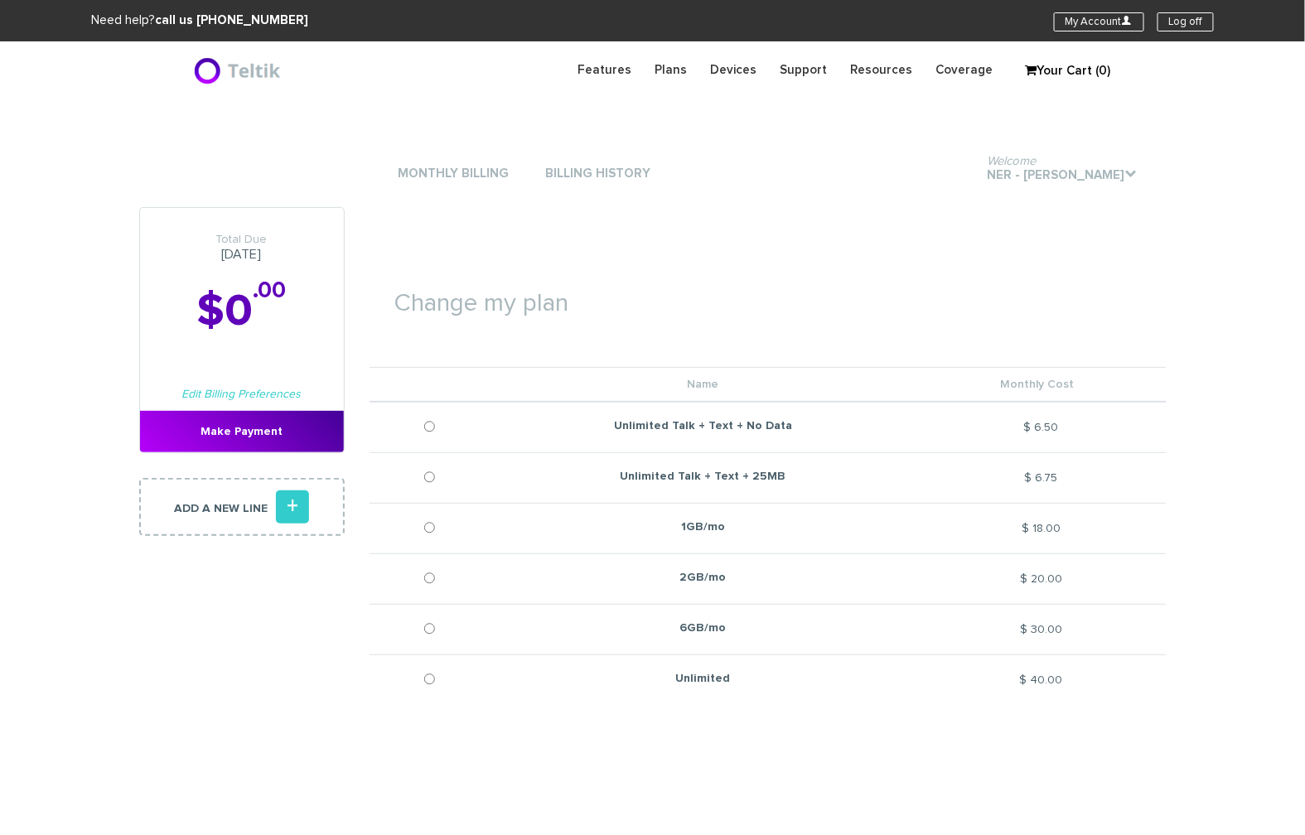
click at [1247, 496] on section "Monthly Billing Billing History Welcome Ner - [PERSON_NAME] . Total Due [DATE] …" at bounding box center [652, 622] width 1305 height 1047
click at [1275, 560] on section "Monthly Billing Billing History Welcome Ner - [PERSON_NAME] . Total Due [DATE] …" at bounding box center [652, 622] width 1305 height 1047
